Goal: Task Accomplishment & Management: Complete application form

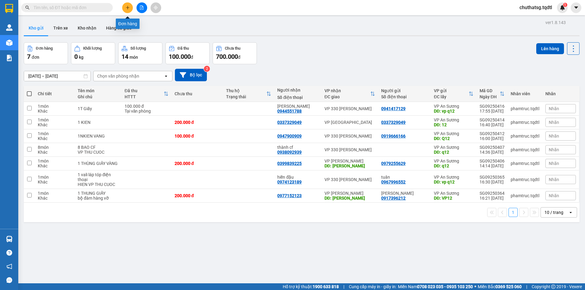
click at [124, 11] on button at bounding box center [127, 7] width 11 height 11
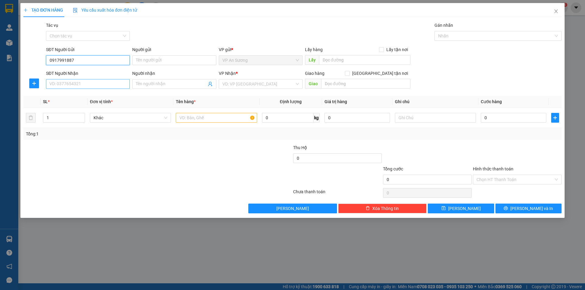
type input "0917991887"
click at [74, 88] on input "SĐT Người Nhận" at bounding box center [88, 84] width 84 height 10
type input "0975068528"
click at [231, 121] on input "text" at bounding box center [216, 118] width 81 height 10
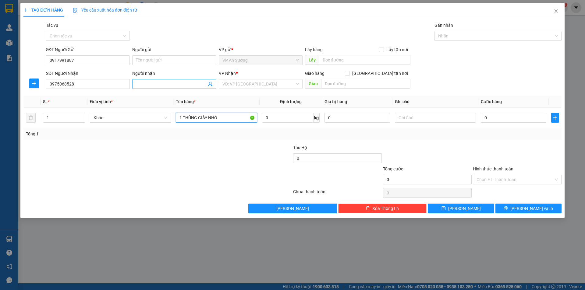
type input "1 THÙNG GIẤY NHỎ"
click at [145, 87] on input "Người nhận" at bounding box center [171, 84] width 70 height 7
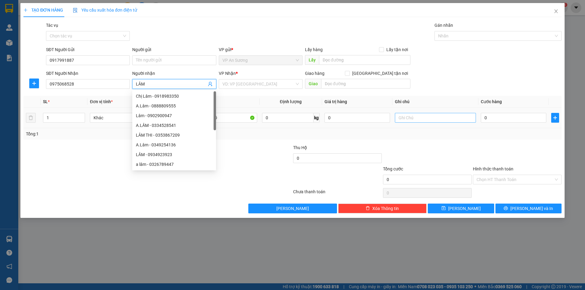
type input "LÂM"
click at [437, 116] on input "text" at bounding box center [435, 118] width 81 height 10
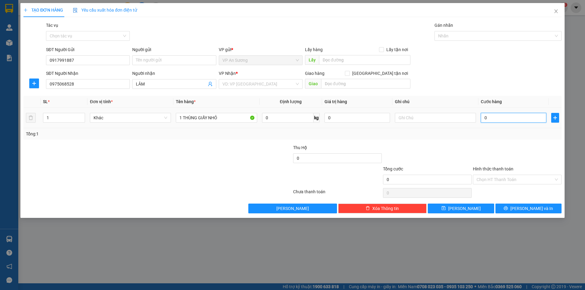
click at [491, 115] on input "0" at bounding box center [514, 118] width 66 height 10
click at [486, 119] on input "0" at bounding box center [514, 118] width 66 height 10
type input "10"
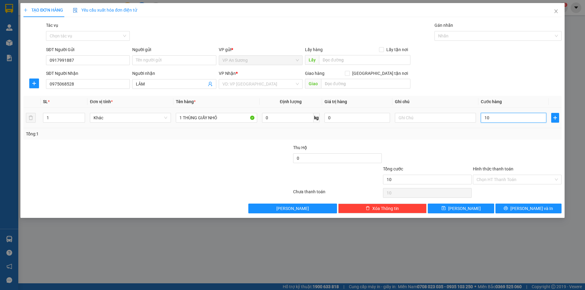
type input "100"
type input "1.000"
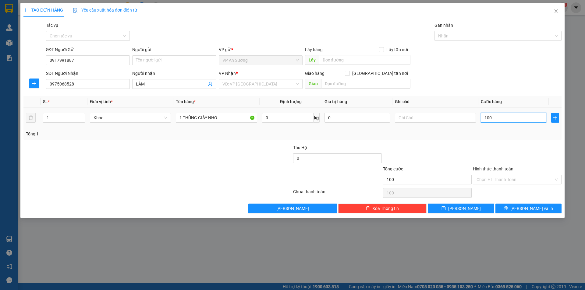
type input "1.000"
type input "10.000"
type input "100.000"
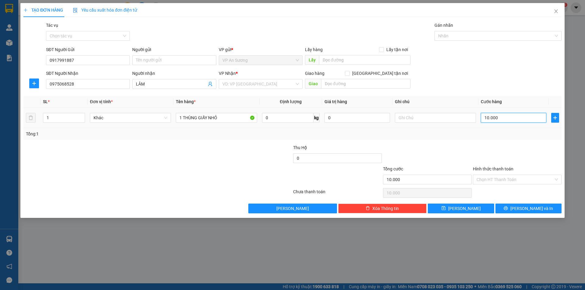
type input "100.000"
click at [262, 90] on div "VP Nhận * VD: VP [GEOGRAPHIC_DATA]" at bounding box center [261, 80] width 84 height 21
click at [262, 88] on input "search" at bounding box center [258, 84] width 72 height 9
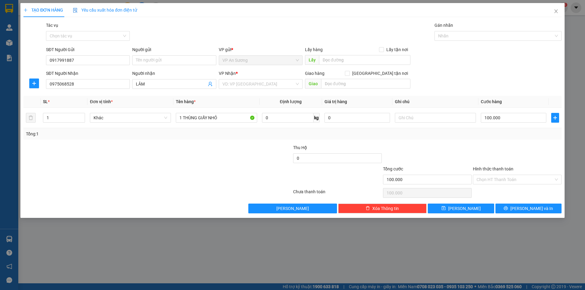
click at [339, 136] on div "Tổng: 1" at bounding box center [292, 134] width 533 height 7
click at [302, 85] on div "VD: VP [GEOGRAPHIC_DATA]" at bounding box center [261, 84] width 84 height 10
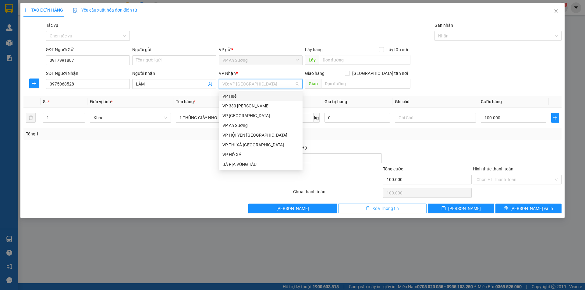
click at [394, 208] on span "Xóa Thông tin" at bounding box center [385, 208] width 27 height 7
type input "0"
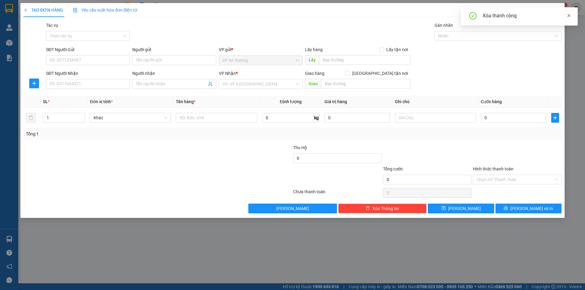
click at [569, 18] on span at bounding box center [569, 15] width 4 height 5
click at [555, 10] on icon "close" at bounding box center [556, 11] width 5 height 5
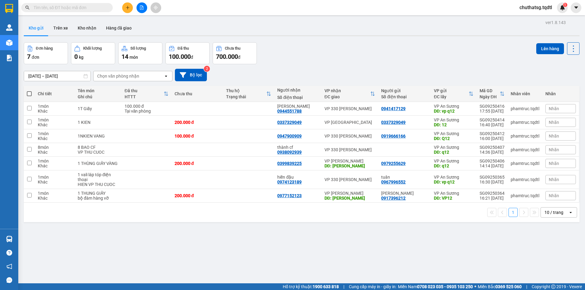
click at [83, 11] on input "text" at bounding box center [70, 7] width 72 height 7
click at [172, 1] on div "Kết quả tìm kiếm ( 0 ) Bộ lọc No Data chuthatsg.tqdtl 1" at bounding box center [292, 7] width 585 height 15
click at [171, 3] on div "Kết quả tìm kiếm ( 0 ) Bộ lọc No Data chuthatsg.tqdtl 1" at bounding box center [292, 7] width 585 height 15
click at [165, 6] on div "Kết quả tìm kiếm ( 0 ) Bộ lọc No Data chuthatsg.tqdtl 1" at bounding box center [292, 7] width 585 height 15
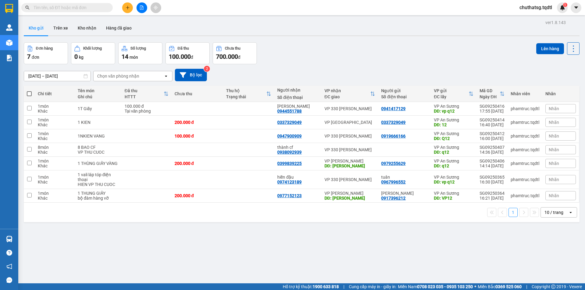
click at [162, 6] on div at bounding box center [142, 7] width 46 height 11
click at [80, 10] on input "text" at bounding box center [70, 7] width 72 height 7
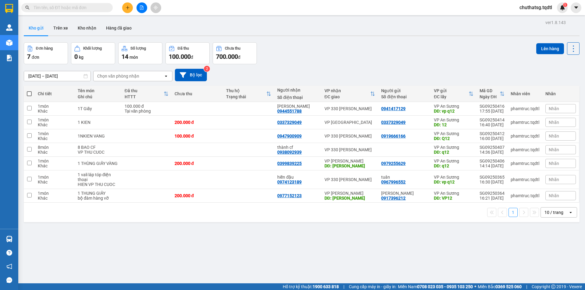
click at [80, 10] on input "text" at bounding box center [70, 7] width 72 height 7
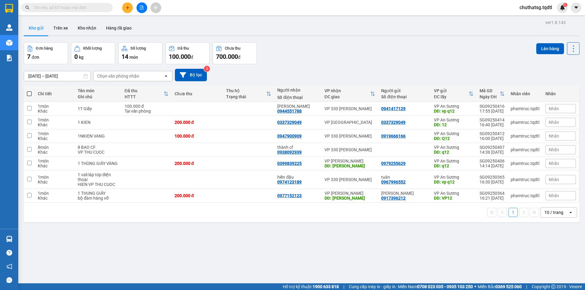
click at [80, 10] on input "text" at bounding box center [70, 7] width 72 height 7
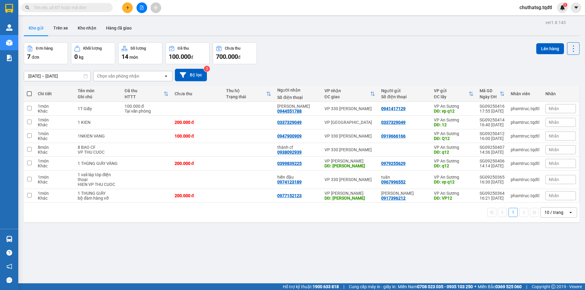
click at [80, 10] on input "text" at bounding box center [70, 7] width 72 height 7
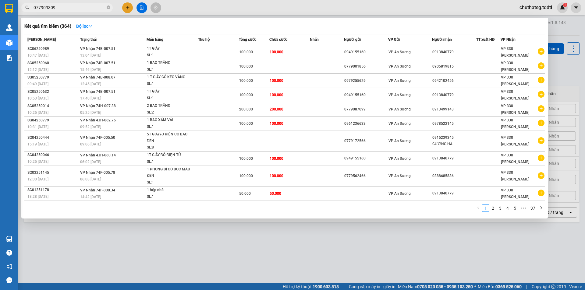
type input "0779093093"
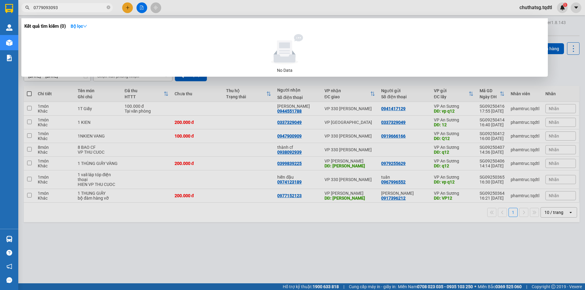
drag, startPoint x: 75, startPoint y: 10, endPoint x: 28, endPoint y: 16, distance: 48.0
click at [28, 13] on div "Kết quả tìm kiếm ( 0 ) Bộ lọc No Data 0779093093" at bounding box center [59, 7] width 119 height 11
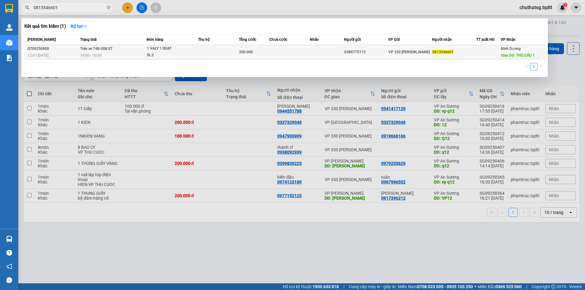
type input "0813546601"
click at [252, 47] on td "200.000" at bounding box center [254, 52] width 30 height 14
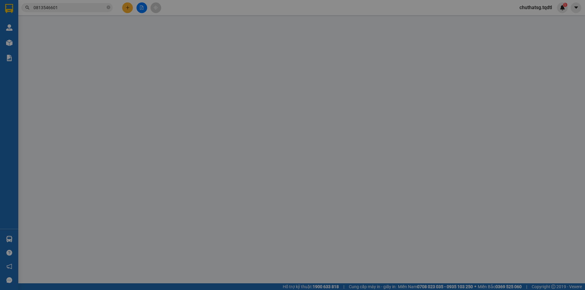
type input "0389775115"
type input "0813546601"
type input "THỦ DẦU 1"
type input "200.000"
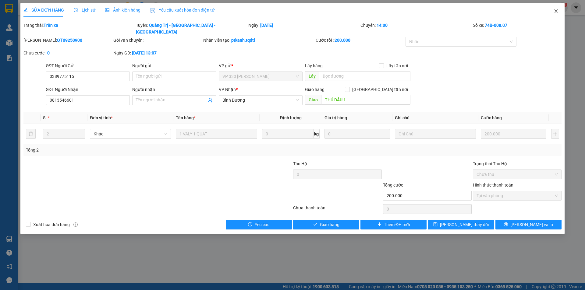
click at [555, 13] on icon "close" at bounding box center [555, 11] width 3 height 4
